Goal: Task Accomplishment & Management: Manage account settings

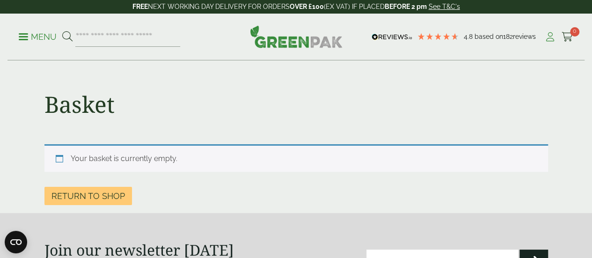
click at [548, 37] on icon at bounding box center [550, 36] width 12 height 9
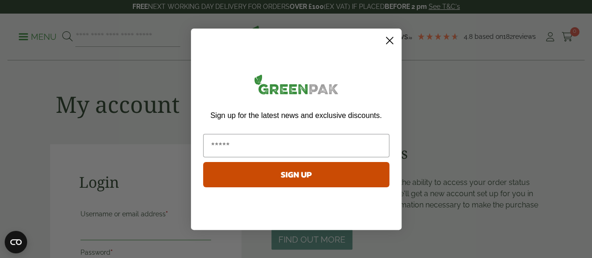
type input "**********"
click at [391, 42] on icon "Close dialog" at bounding box center [389, 40] width 7 height 7
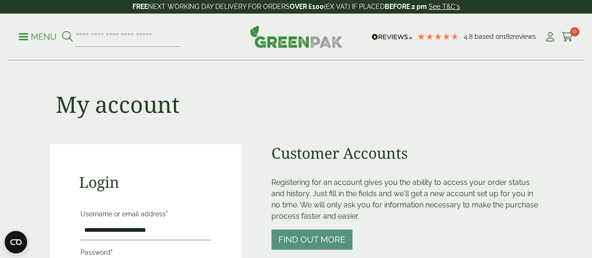
click at [46, 33] on p "Menu" at bounding box center [38, 36] width 38 height 11
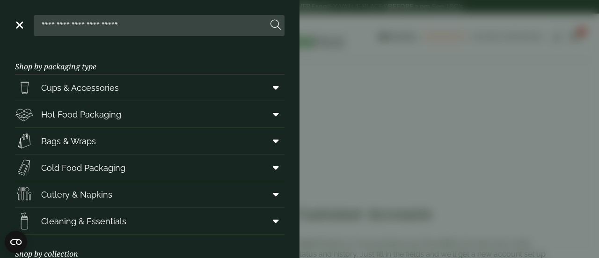
click at [374, 42] on aside "Close Shop by packaging type Cups & Accessories Hot Drink Paper Cups Smoothie C…" at bounding box center [299, 129] width 599 height 258
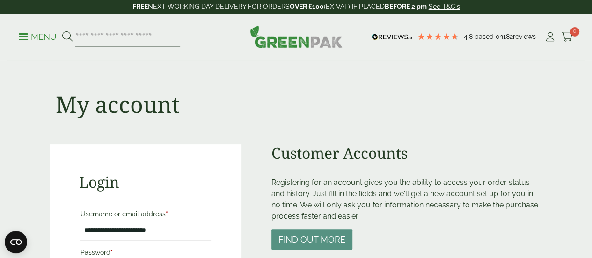
click at [285, 38] on img at bounding box center [296, 36] width 93 height 22
